Goal: Task Accomplishment & Management: Use online tool/utility

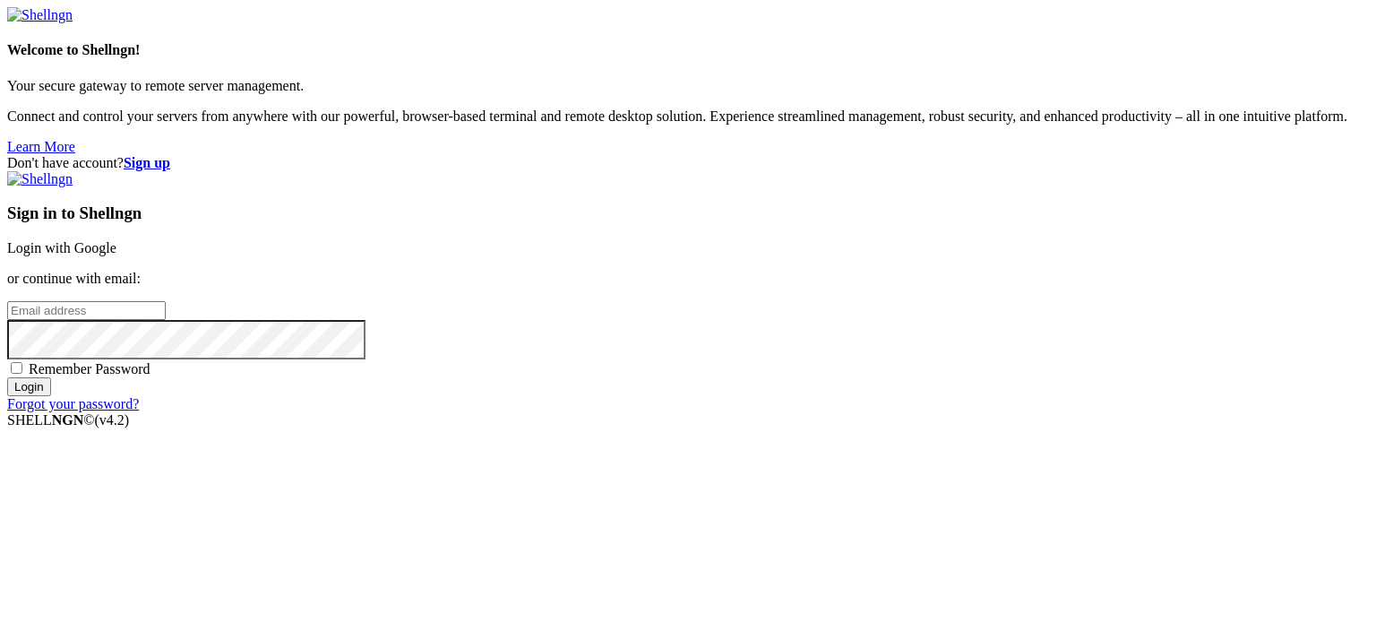
click at [116, 240] on link "Login with Google" at bounding box center [61, 247] width 109 height 15
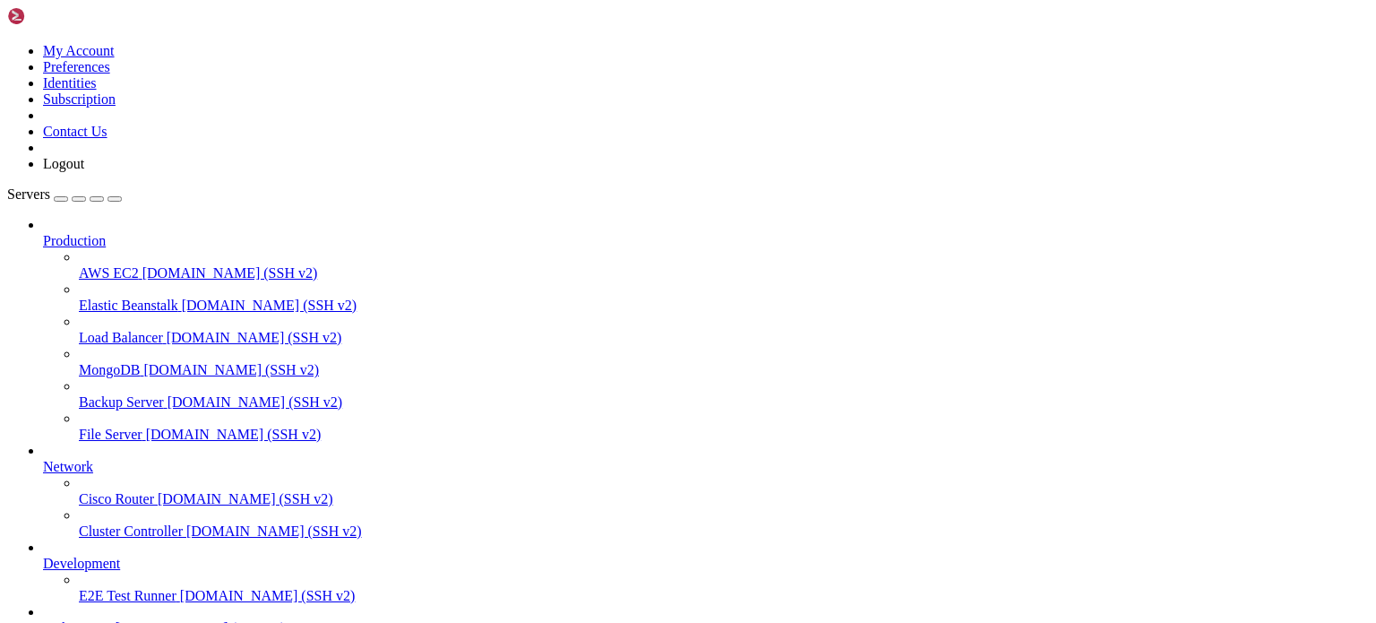
scroll to position [147, 0]
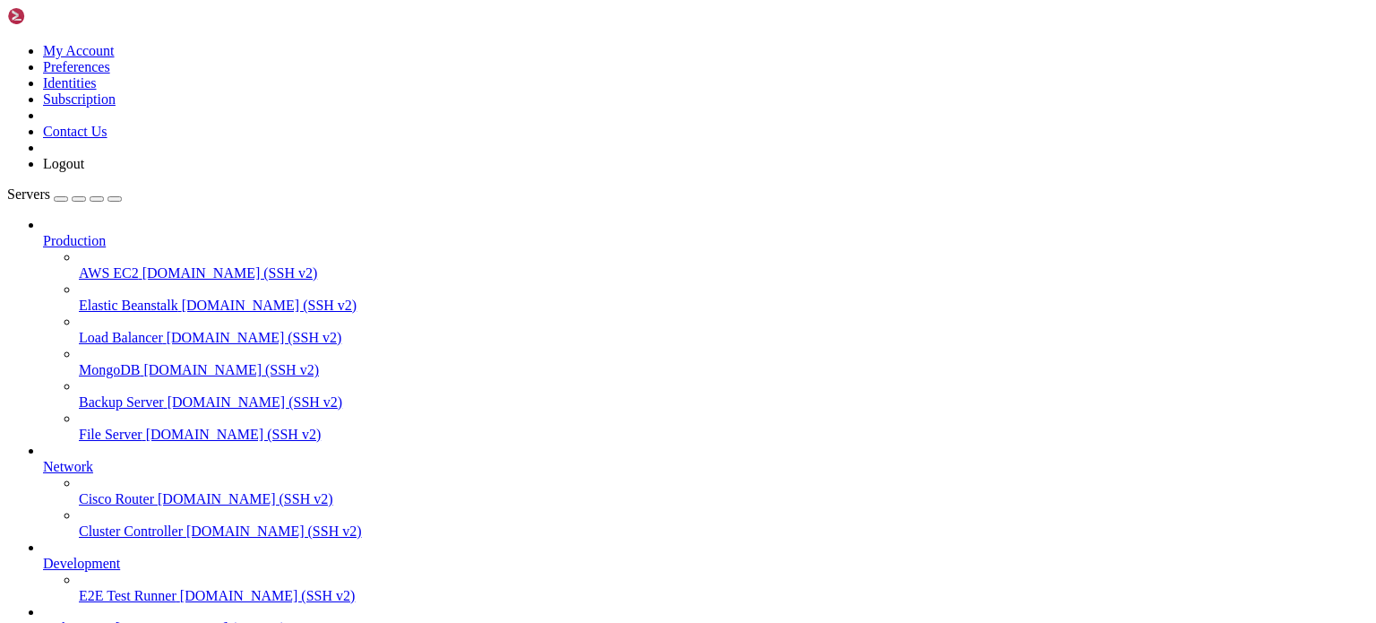
type input "/root/TIROAR"
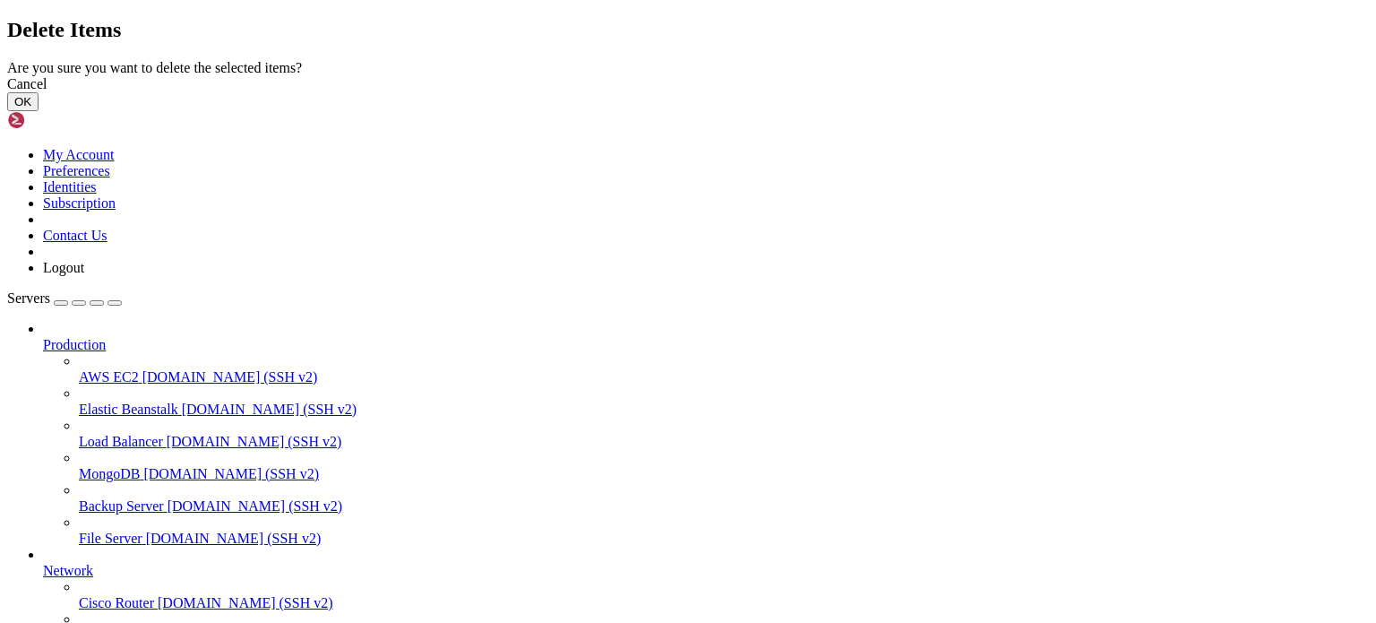
click at [39, 111] on button "OK" at bounding box center [22, 101] width 31 height 19
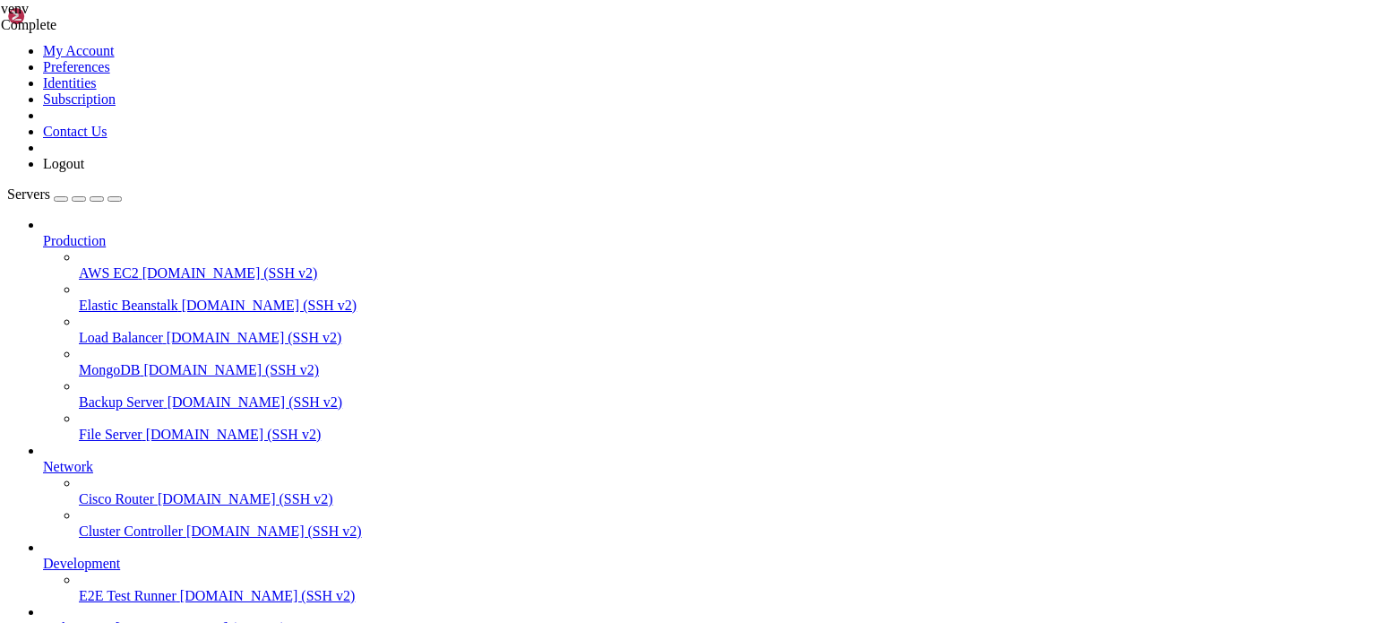
scroll to position [0, 0]
drag, startPoint x: 342, startPoint y: 1417, endPoint x: 849, endPoint y: 1410, distance: 507.0
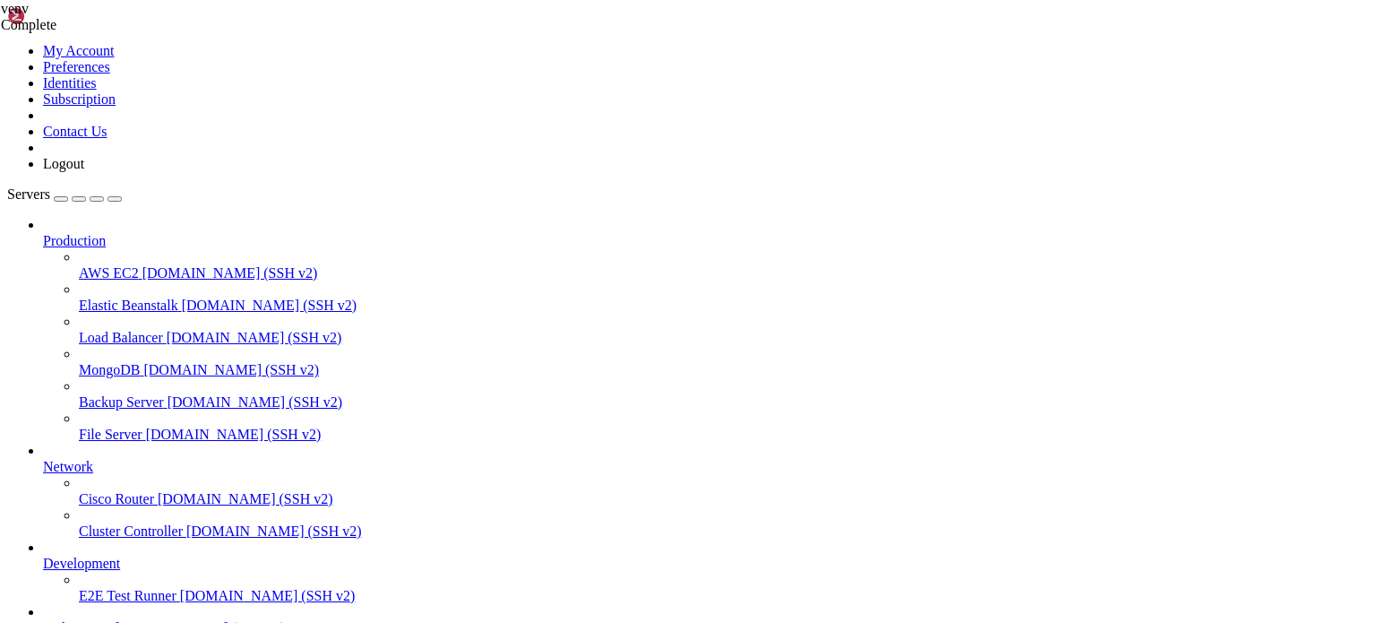
drag, startPoint x: 303, startPoint y: 1558, endPoint x: 663, endPoint y: 1568, distance: 360.2
